Goal: Information Seeking & Learning: Learn about a topic

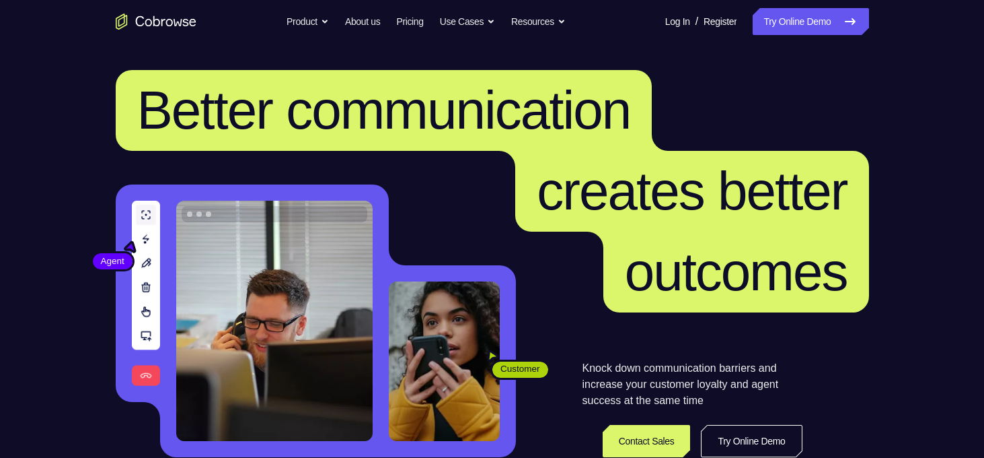
click at [848, 18] on icon at bounding box center [850, 21] width 16 height 16
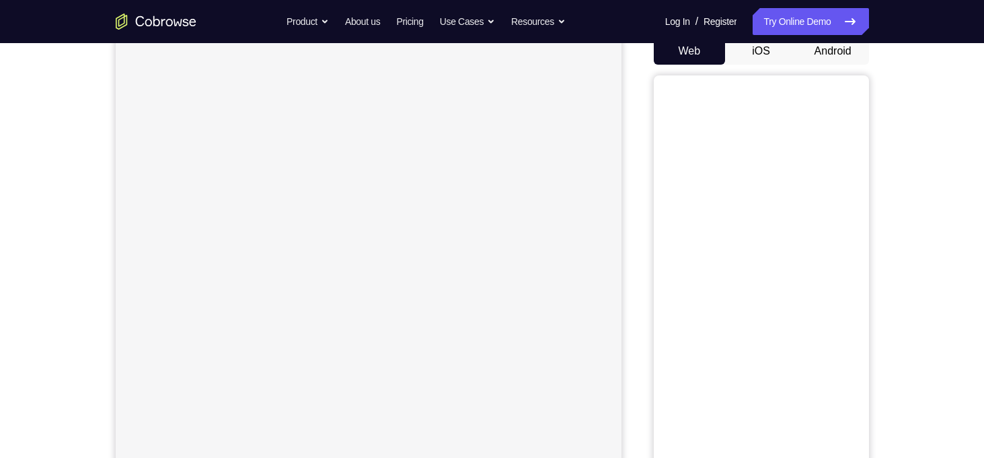
click at [822, 53] on button "Android" at bounding box center [833, 51] width 72 height 27
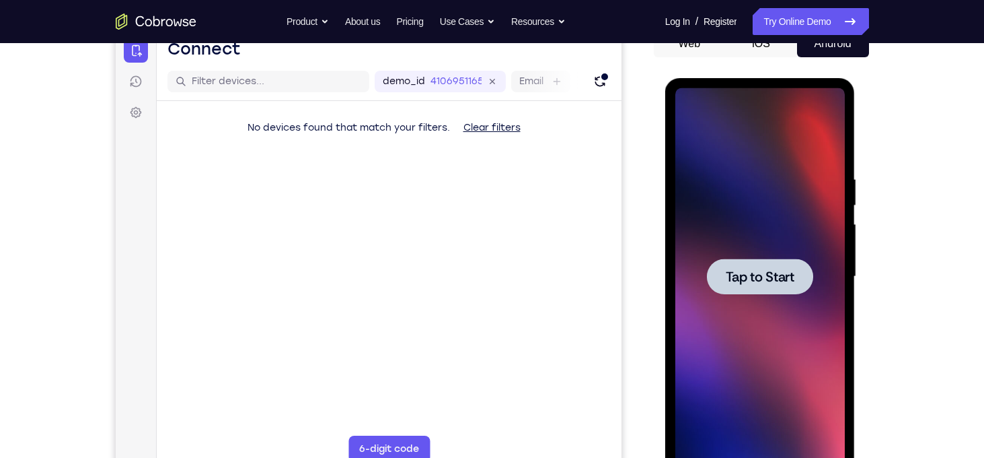
click at [735, 281] on span "Tap to Start" at bounding box center [760, 276] width 69 height 13
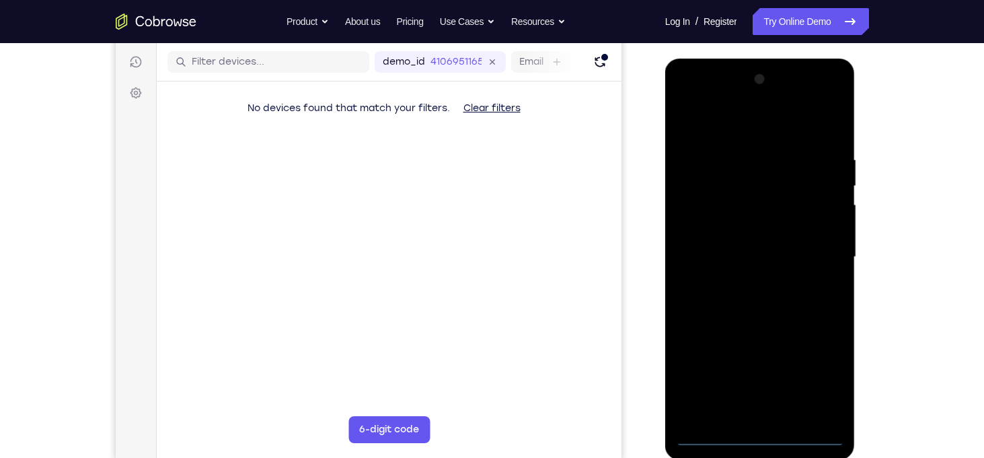
scroll to position [161, 0]
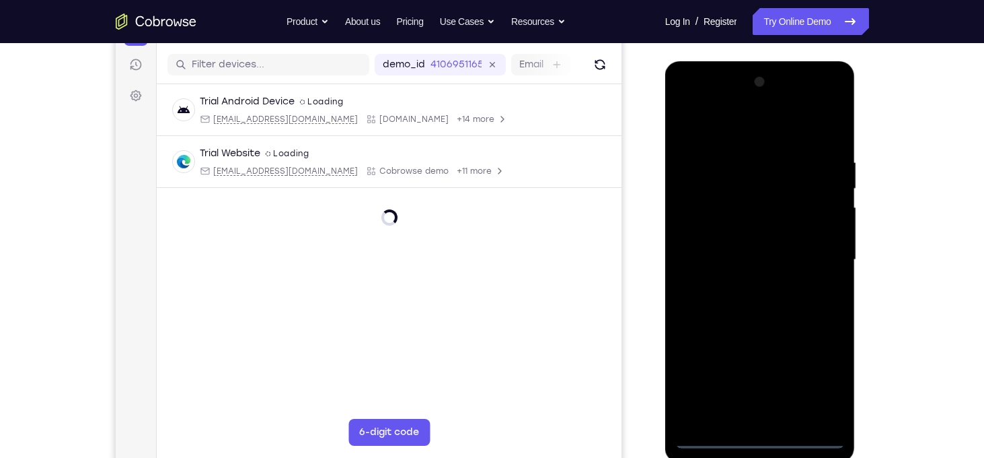
click at [760, 439] on div at bounding box center [760, 259] width 170 height 377
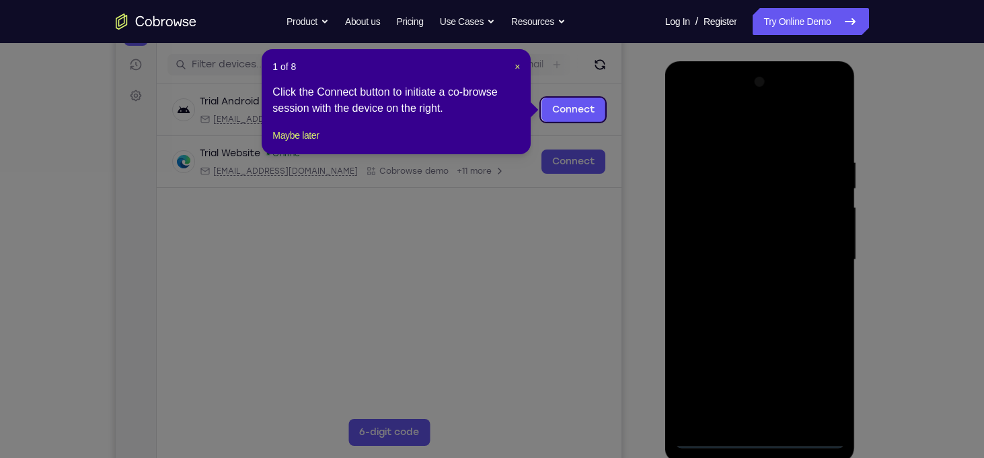
click at [701, 271] on icon at bounding box center [497, 229] width 994 height 458
click at [517, 69] on span "×" at bounding box center [517, 66] width 5 height 11
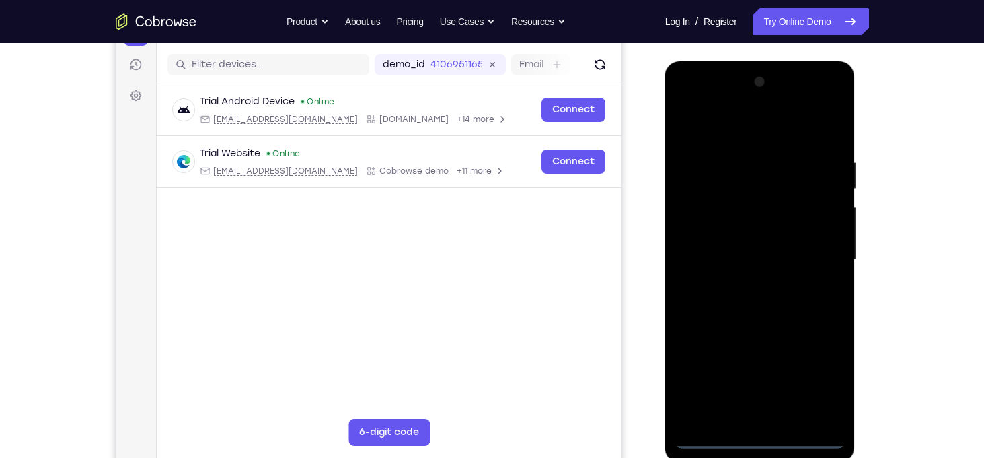
click at [810, 373] on div at bounding box center [760, 259] width 170 height 377
click at [732, 119] on div at bounding box center [760, 259] width 170 height 377
click at [704, 99] on div at bounding box center [760, 259] width 170 height 377
click at [821, 260] on div at bounding box center [760, 259] width 170 height 377
click at [770, 381] on div at bounding box center [760, 259] width 170 height 377
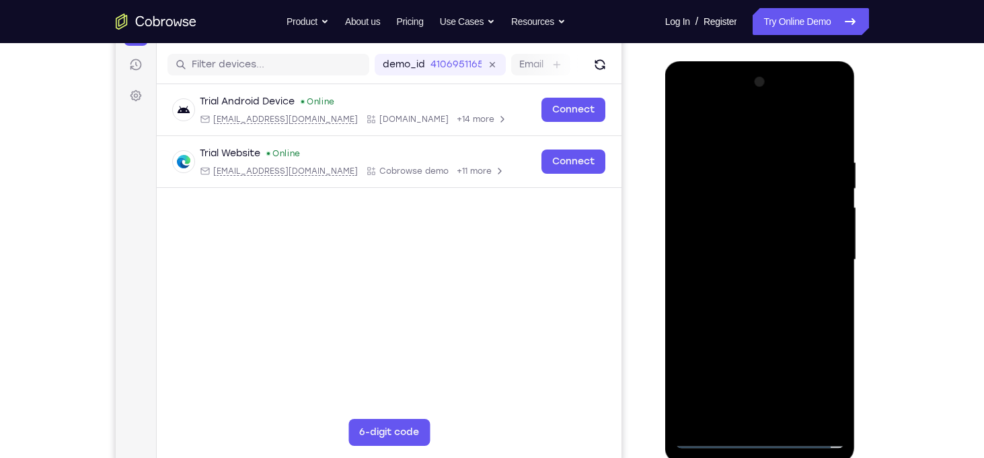
click at [770, 415] on div at bounding box center [760, 259] width 170 height 377
click at [741, 229] on div at bounding box center [760, 259] width 170 height 377
click at [737, 250] on div at bounding box center [760, 259] width 170 height 377
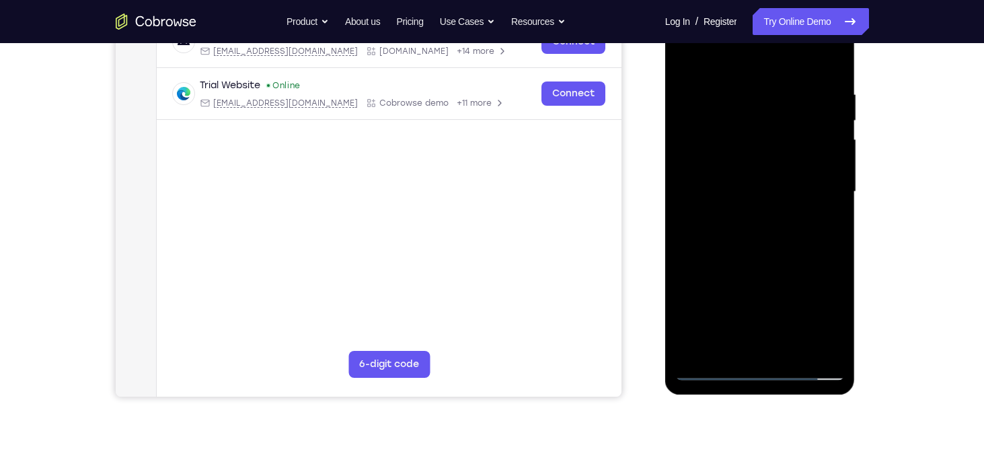
scroll to position [258, 0]
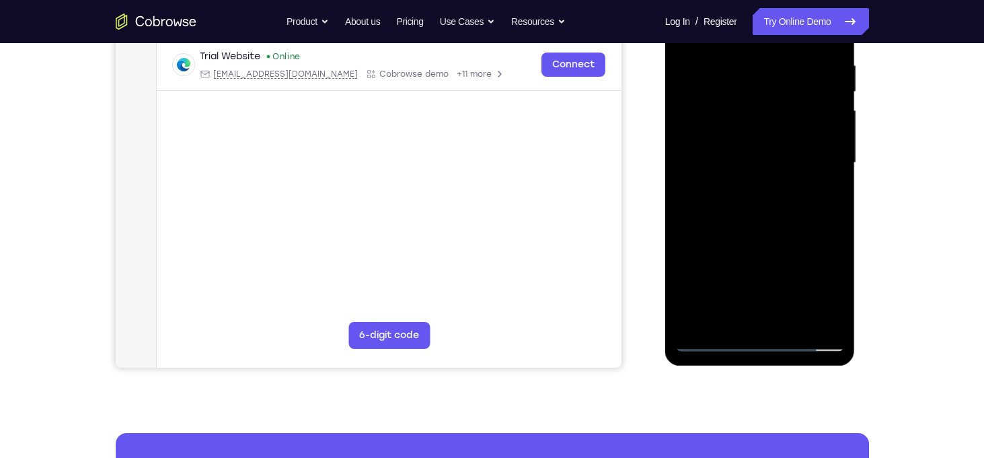
click at [713, 346] on div at bounding box center [760, 162] width 170 height 377
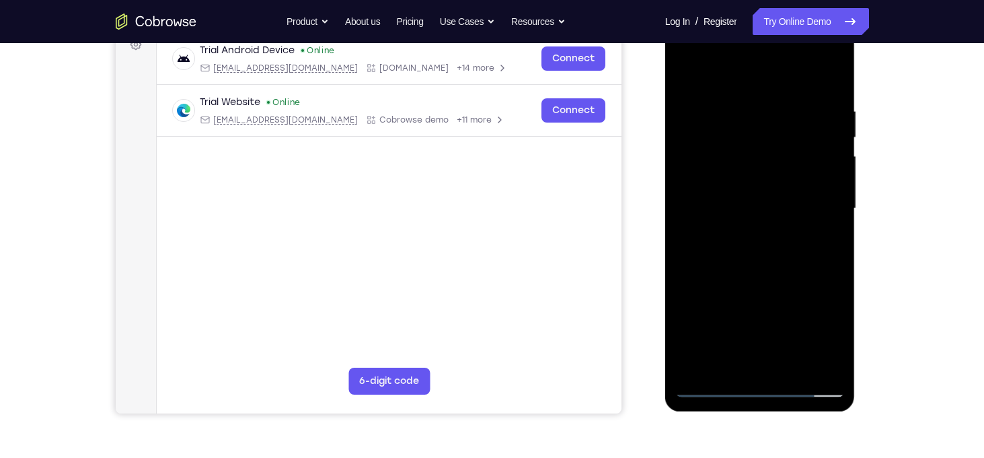
scroll to position [203, 0]
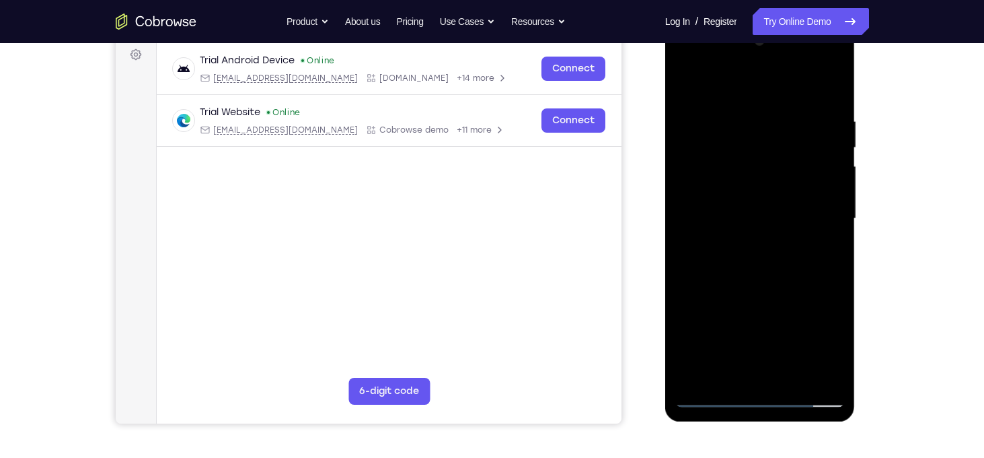
click at [760, 191] on div at bounding box center [760, 218] width 170 height 377
click at [788, 374] on div at bounding box center [760, 218] width 170 height 377
click at [762, 289] on div at bounding box center [760, 218] width 170 height 377
click at [771, 215] on div at bounding box center [760, 218] width 170 height 377
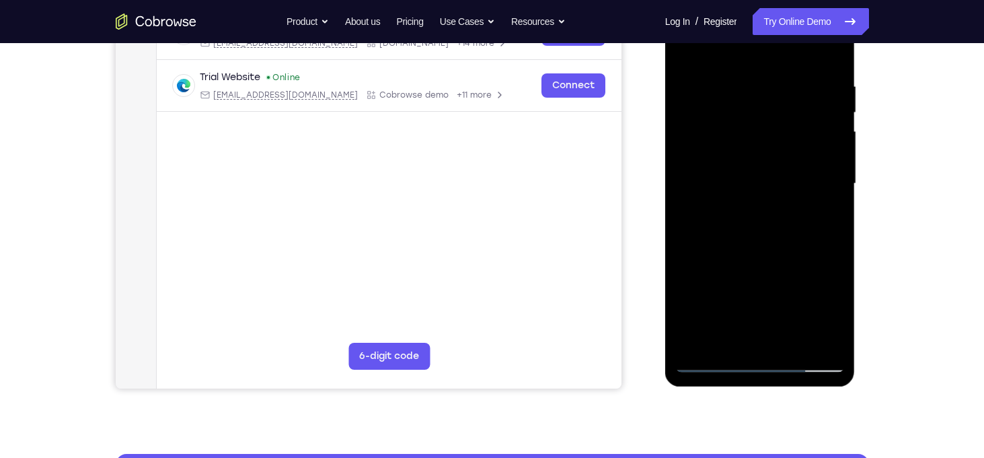
scroll to position [174, 0]
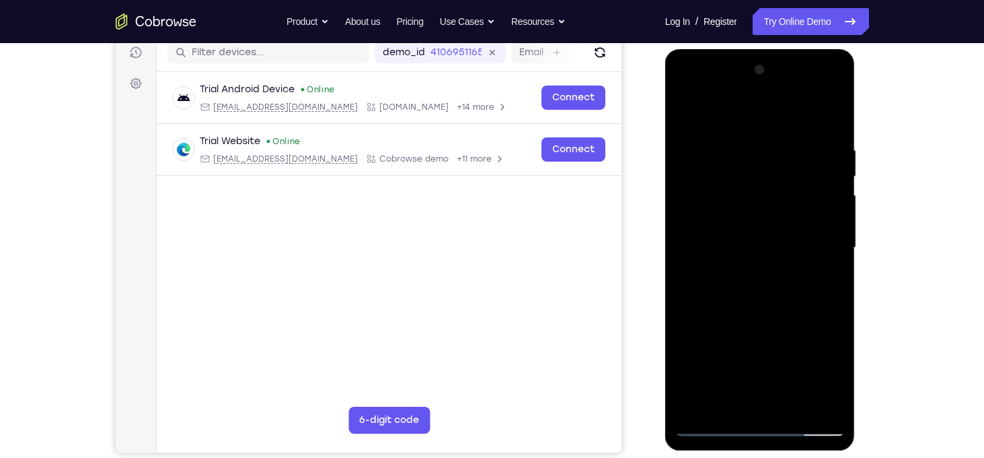
drag, startPoint x: 754, startPoint y: 190, endPoint x: 754, endPoint y: 340, distance: 150.0
click at [754, 340] on div at bounding box center [760, 247] width 170 height 377
drag, startPoint x: 801, startPoint y: 207, endPoint x: 810, endPoint y: 362, distance: 155.0
click at [810, 362] on div at bounding box center [760, 247] width 170 height 377
drag, startPoint x: 795, startPoint y: 205, endPoint x: 795, endPoint y: 367, distance: 162.1
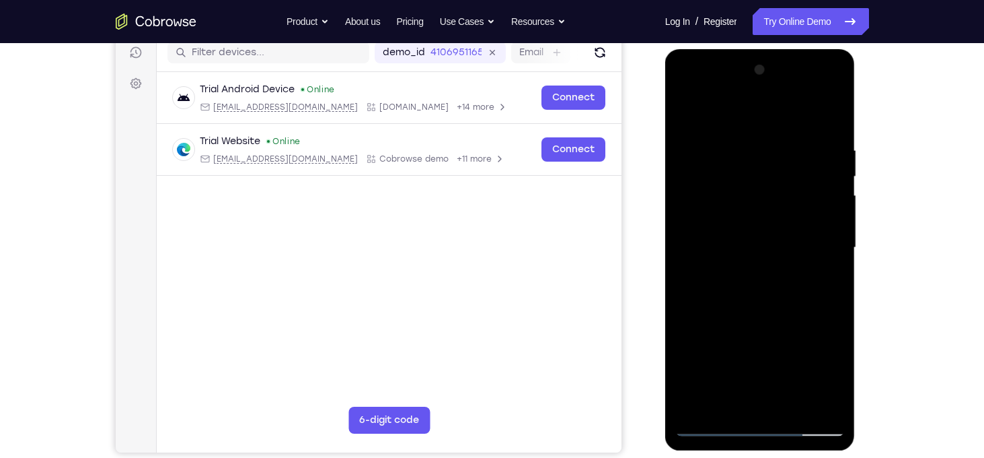
click at [795, 367] on div at bounding box center [760, 247] width 170 height 377
drag, startPoint x: 813, startPoint y: 182, endPoint x: 826, endPoint y: 357, distance: 176.1
click at [826, 357] on div at bounding box center [760, 247] width 170 height 377
drag, startPoint x: 807, startPoint y: 204, endPoint x: 804, endPoint y: 361, distance: 156.8
click at [804, 361] on div at bounding box center [760, 247] width 170 height 377
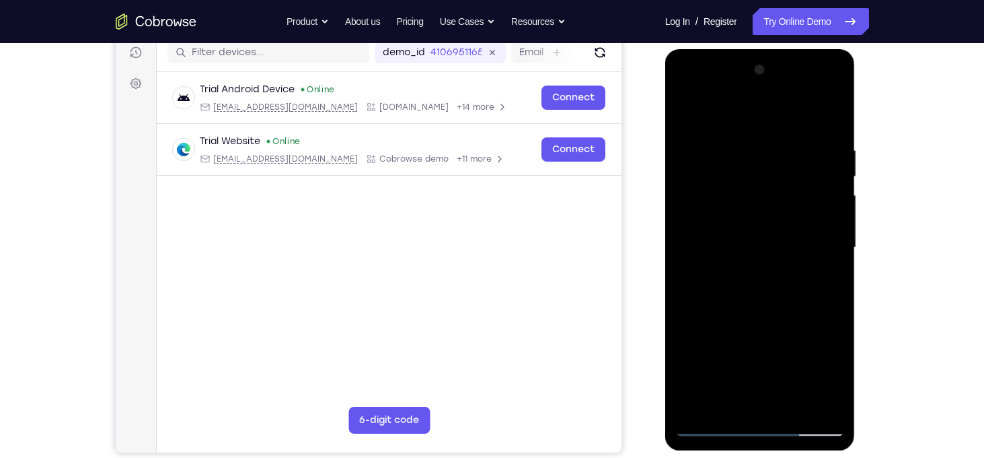
drag, startPoint x: 799, startPoint y: 265, endPoint x: 797, endPoint y: 401, distance: 135.9
click at [797, 401] on div at bounding box center [760, 247] width 170 height 377
drag, startPoint x: 809, startPoint y: 184, endPoint x: 784, endPoint y: 83, distance: 104.1
click at [784, 83] on div at bounding box center [760, 247] width 170 height 377
drag, startPoint x: 788, startPoint y: 245, endPoint x: 806, endPoint y: 44, distance: 202.0
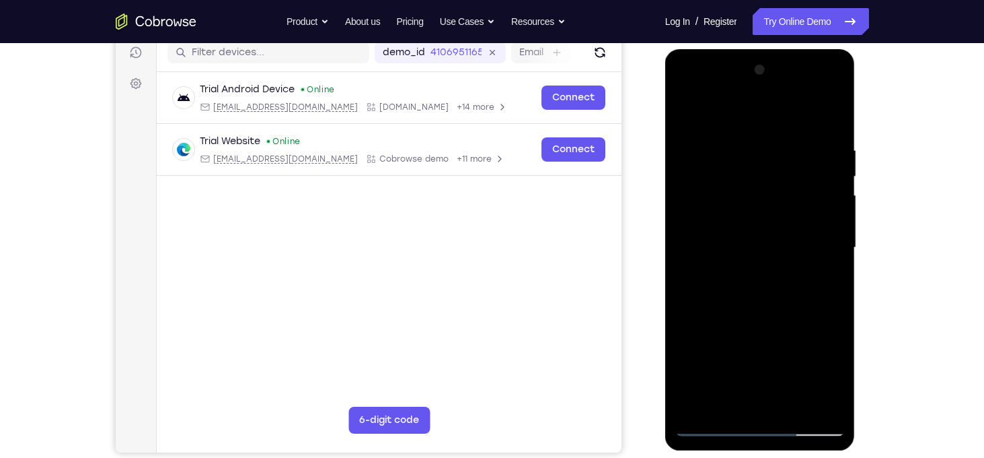
click at [806, 49] on html "Online web based iOS Simulators and Android Emulators. Run iPhone, iPad, Mobile…" at bounding box center [761, 251] width 192 height 404
drag, startPoint x: 797, startPoint y: 311, endPoint x: 809, endPoint y: 102, distance: 209.6
click at [809, 102] on div at bounding box center [760, 247] width 170 height 377
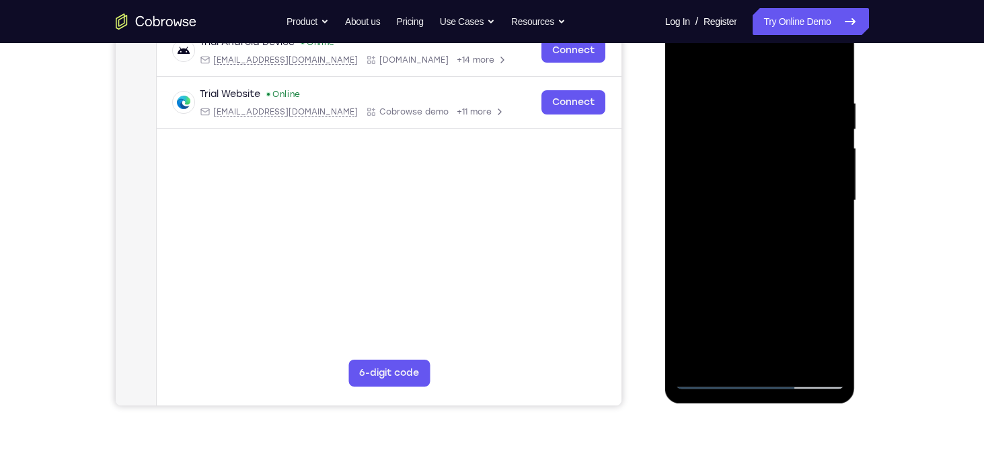
scroll to position [223, 0]
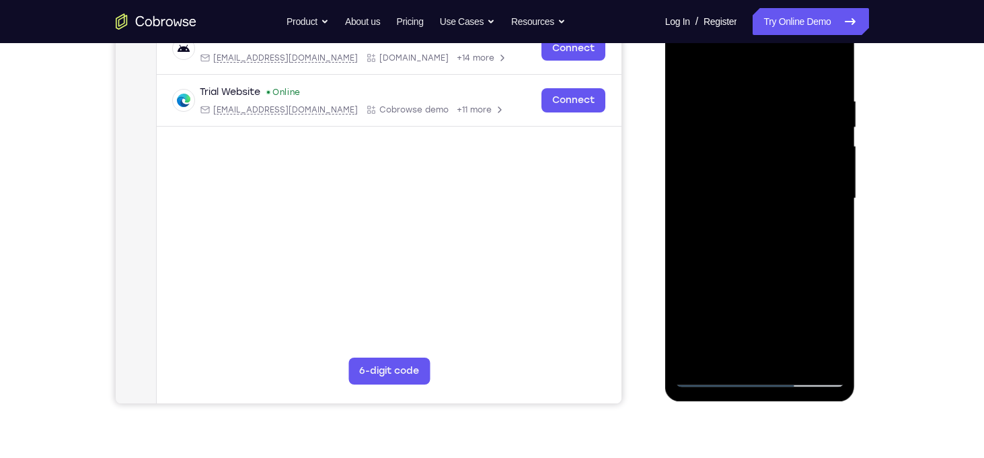
click at [731, 349] on div at bounding box center [760, 198] width 170 height 377
click at [826, 235] on div at bounding box center [760, 198] width 170 height 377
click at [684, 65] on div at bounding box center [760, 198] width 170 height 377
click at [688, 67] on div at bounding box center [760, 198] width 170 height 377
click at [826, 351] on div at bounding box center [760, 198] width 170 height 377
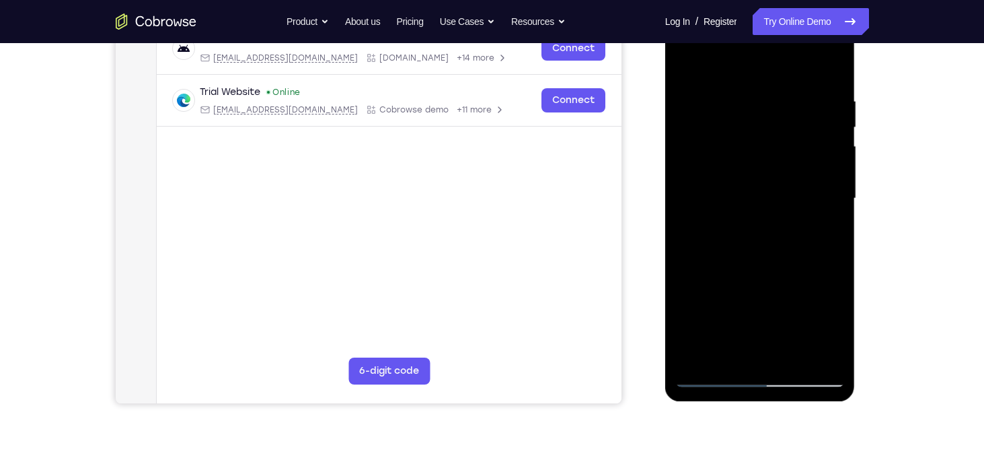
click at [692, 355] on div at bounding box center [760, 198] width 170 height 377
click at [834, 67] on div at bounding box center [760, 198] width 170 height 377
click at [688, 64] on div at bounding box center [760, 198] width 170 height 377
click at [752, 188] on div at bounding box center [760, 198] width 170 height 377
